Goal: Information Seeking & Learning: Learn about a topic

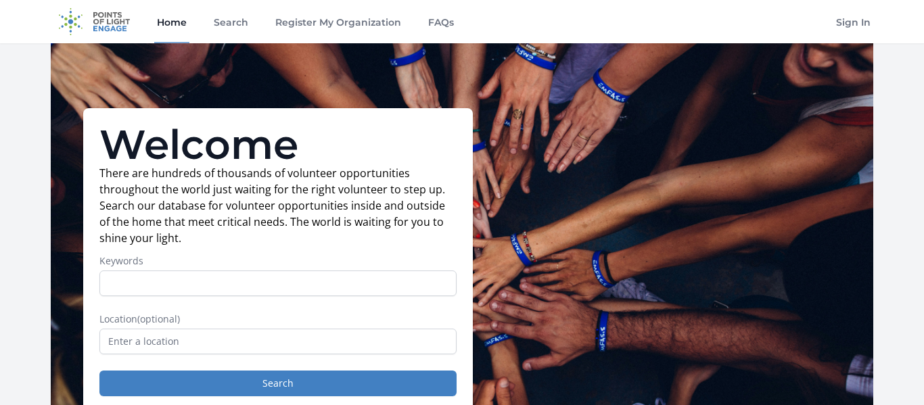
type input "A"
type input "sports"
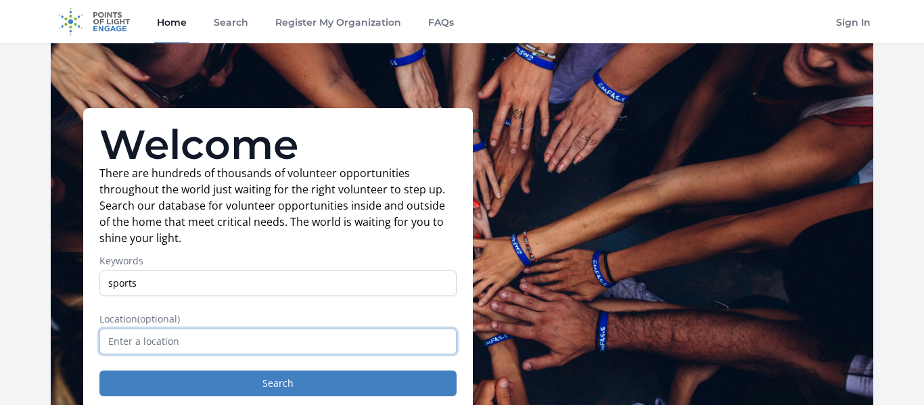
click at [125, 348] on input "text" at bounding box center [277, 342] width 357 height 26
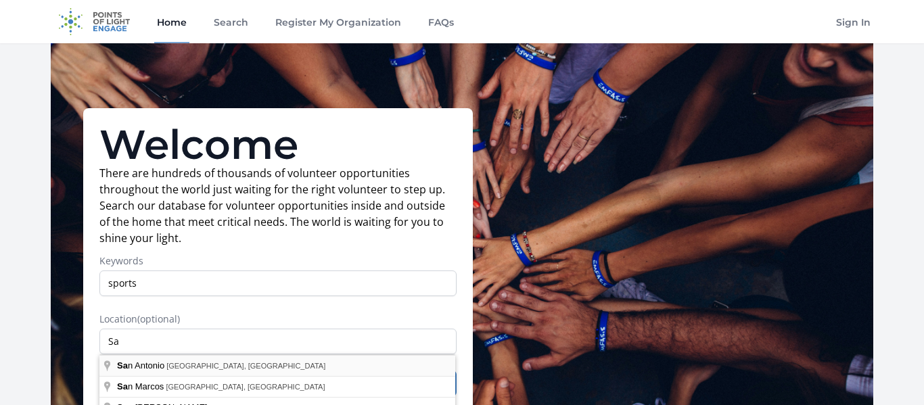
type input "[GEOGRAPHIC_DATA], [GEOGRAPHIC_DATA], [GEOGRAPHIC_DATA]"
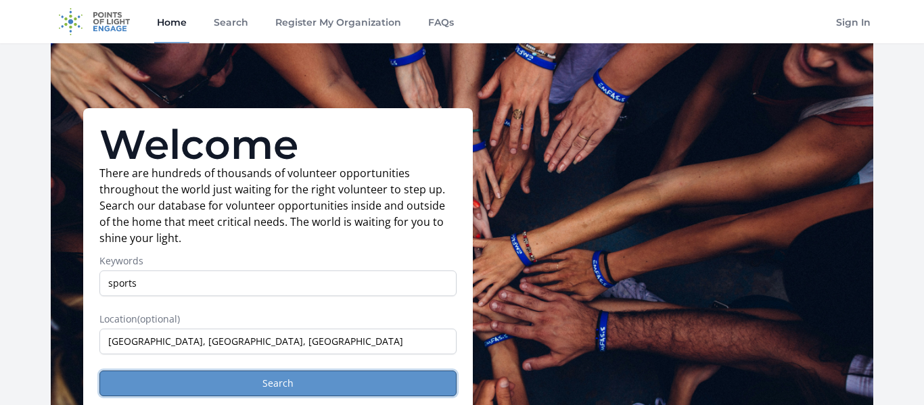
click at [173, 384] on button "Search" at bounding box center [277, 384] width 357 height 26
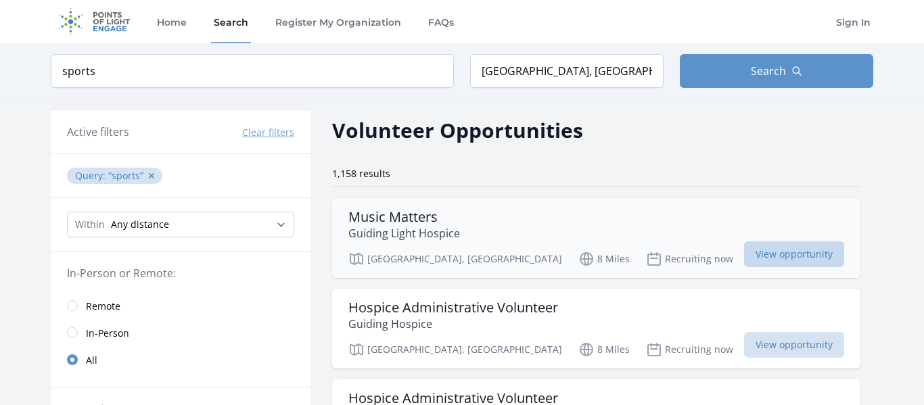
click at [744, 258] on span "View opportunity" at bounding box center [794, 255] width 100 height 26
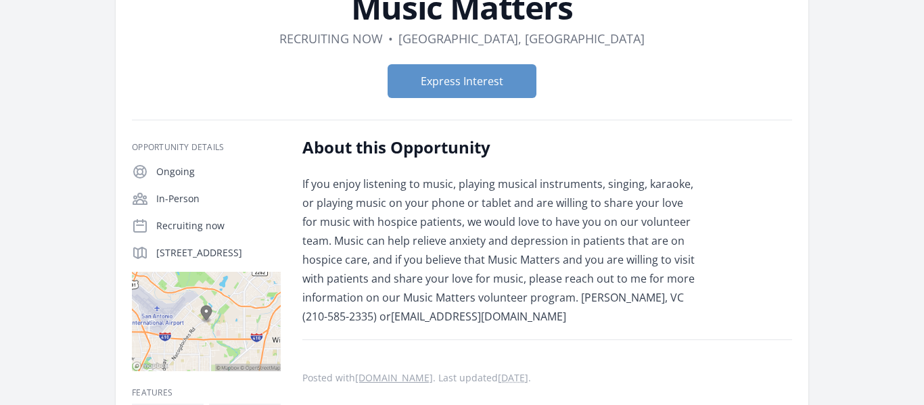
scroll to position [90, 0]
